Goal: Task Accomplishment & Management: Manage account settings

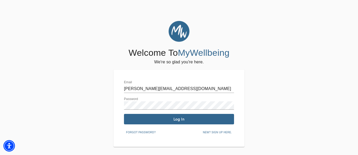
click at [159, 119] on span "Log In" at bounding box center [179, 119] width 106 height 5
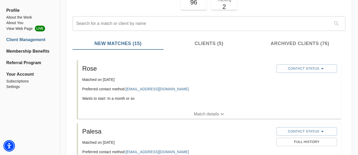
scroll to position [48, 0]
click at [208, 114] on p "Match details" at bounding box center [206, 114] width 25 height 6
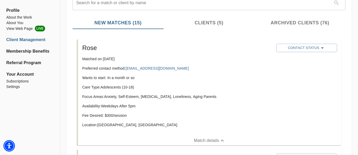
scroll to position [69, 0]
drag, startPoint x: 175, startPoint y: 68, endPoint x: 127, endPoint y: 70, distance: 47.2
copy link "[EMAIL_ADDRESS][DOMAIN_NAME]"
click at [294, 50] on span "Contact Status" at bounding box center [306, 48] width 55 height 6
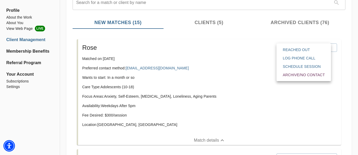
click at [294, 76] on span "Archive/No contact" at bounding box center [304, 74] width 42 height 5
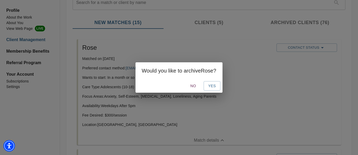
click at [194, 85] on span "No" at bounding box center [193, 86] width 13 height 7
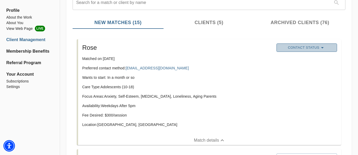
click at [324, 49] on icon "button" at bounding box center [322, 48] width 6 height 6
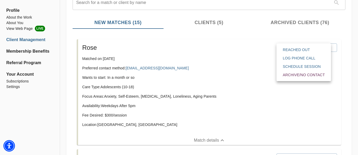
click at [308, 50] on span "Reached Out" at bounding box center [304, 49] width 42 height 5
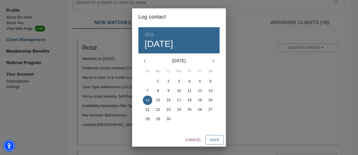
click at [217, 137] on span "Save" at bounding box center [215, 140] width 10 height 7
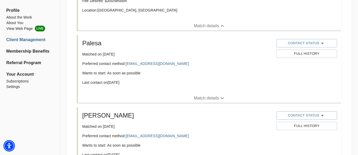
scroll to position [0, 0]
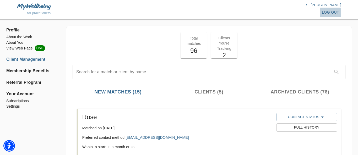
click at [336, 12] on span "log out" at bounding box center [330, 12] width 17 height 7
